Goal: Navigation & Orientation: Find specific page/section

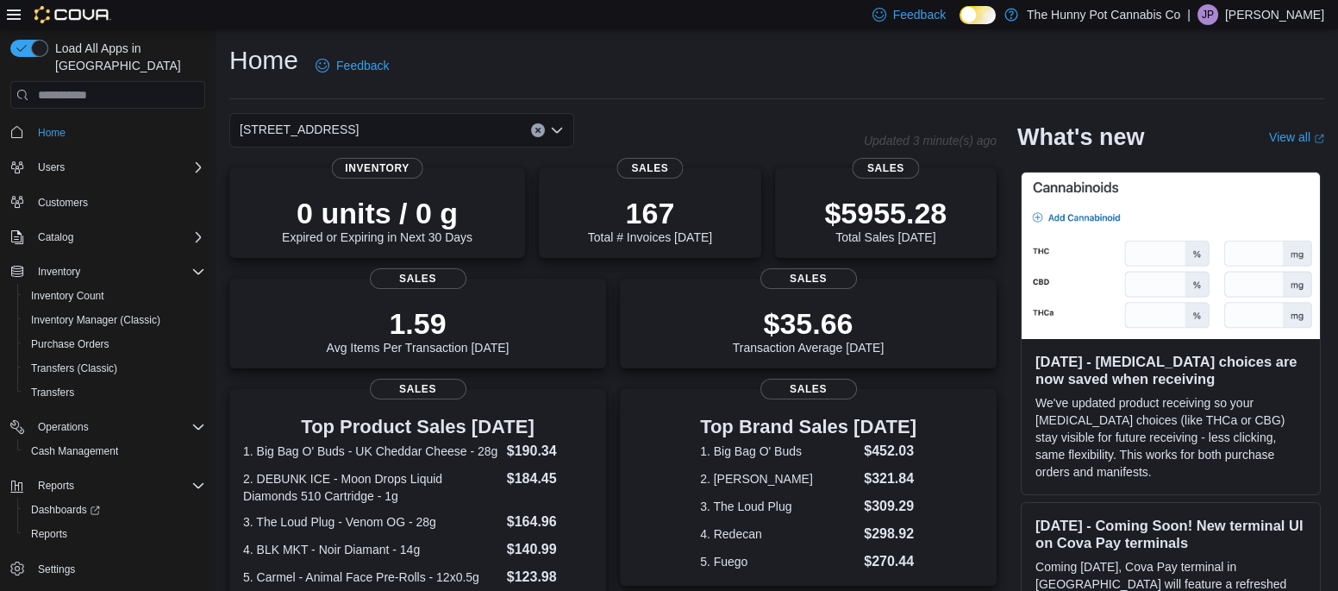
scroll to position [2, 0]
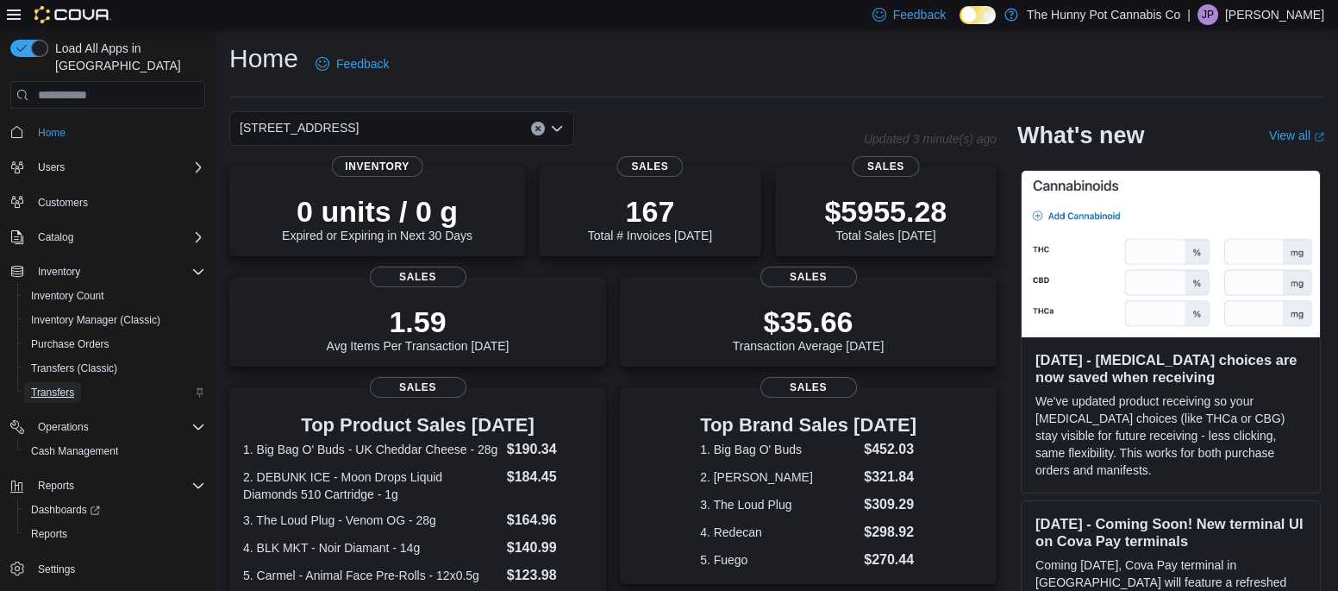
click at [54, 385] on span "Transfers" at bounding box center [52, 392] width 43 height 14
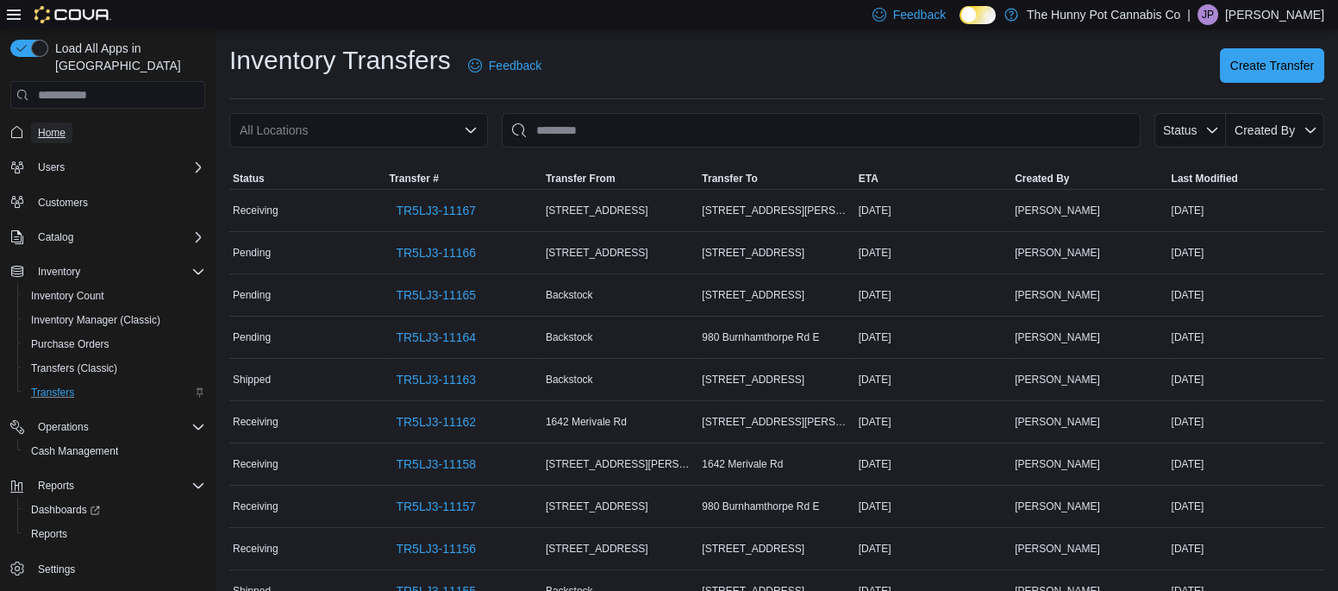
click at [42, 126] on span "Home" at bounding box center [52, 133] width 28 height 14
